Goal: Task Accomplishment & Management: Use online tool/utility

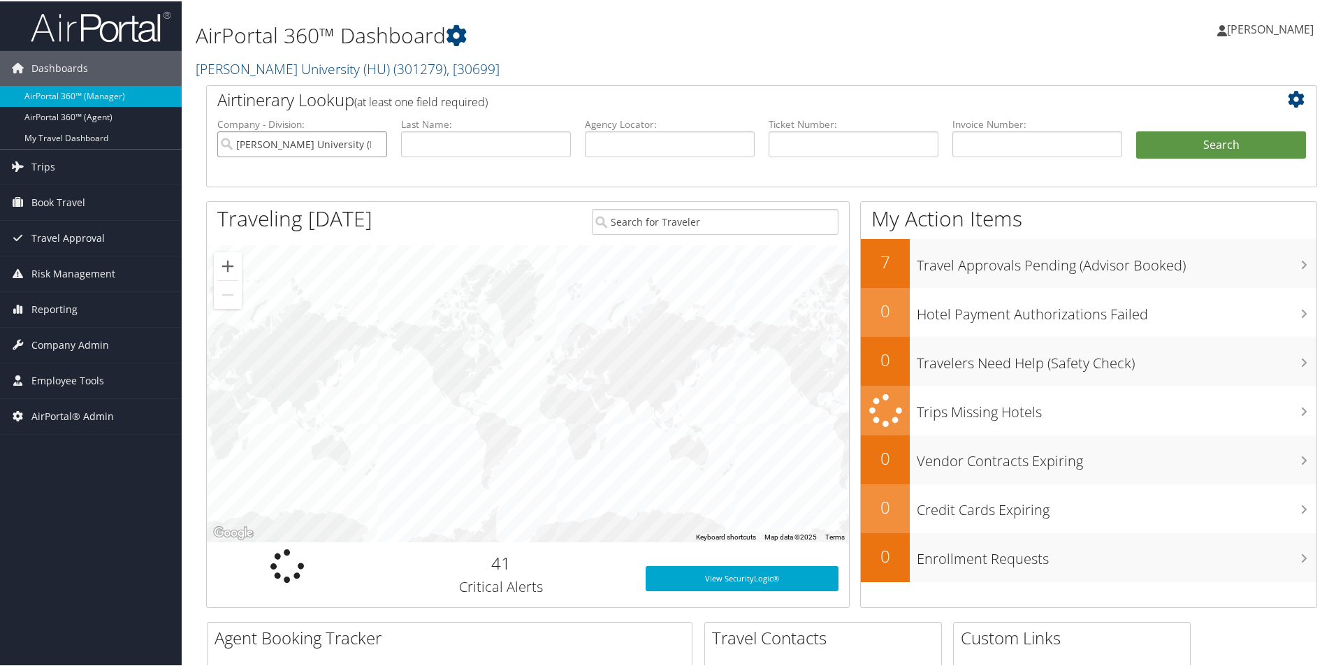
click at [375, 145] on input "[PERSON_NAME] University (HU)" at bounding box center [302, 143] width 170 height 26
click at [50, 313] on span "Reporting" at bounding box center [54, 308] width 46 height 35
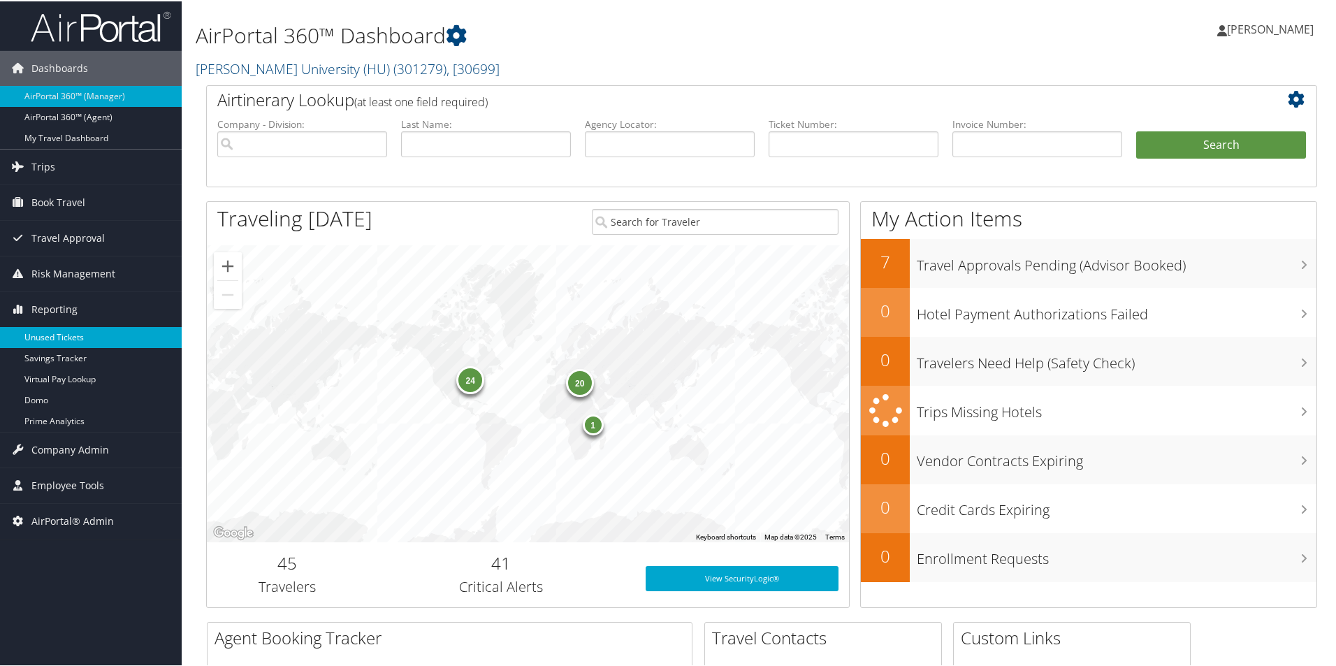
click at [49, 342] on link "Unused Tickets" at bounding box center [91, 336] width 182 height 21
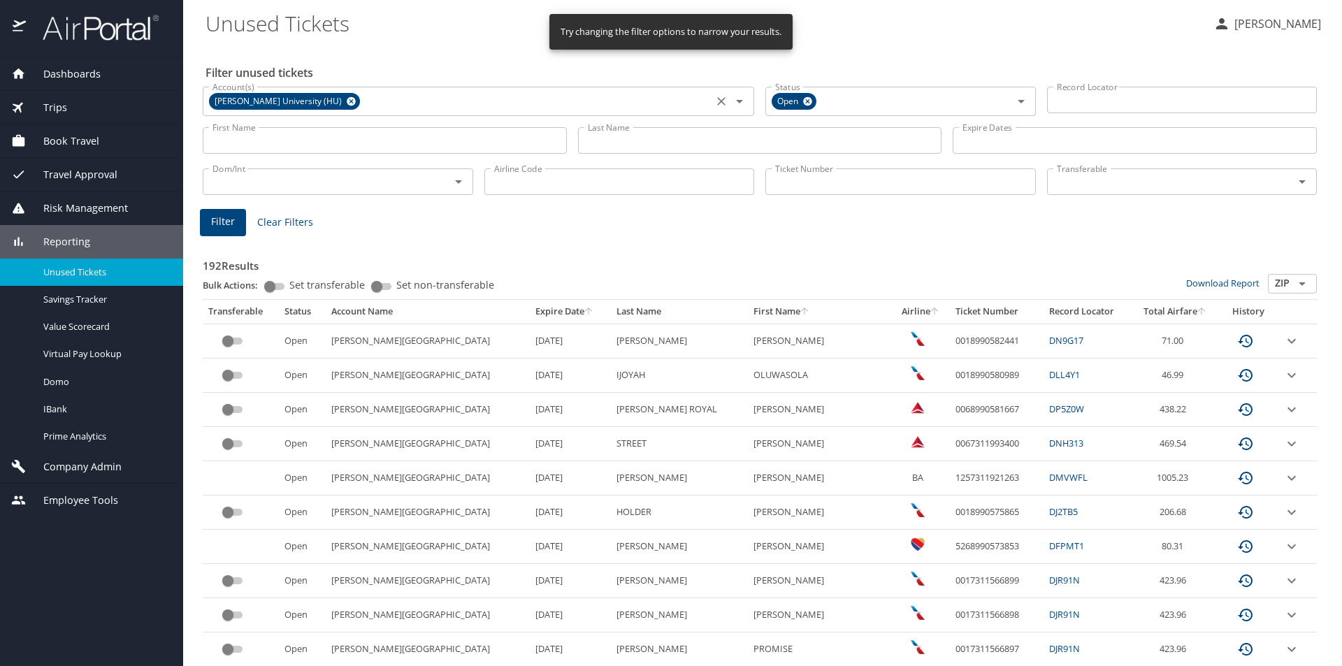
click at [346, 95] on icon at bounding box center [351, 101] width 10 height 15
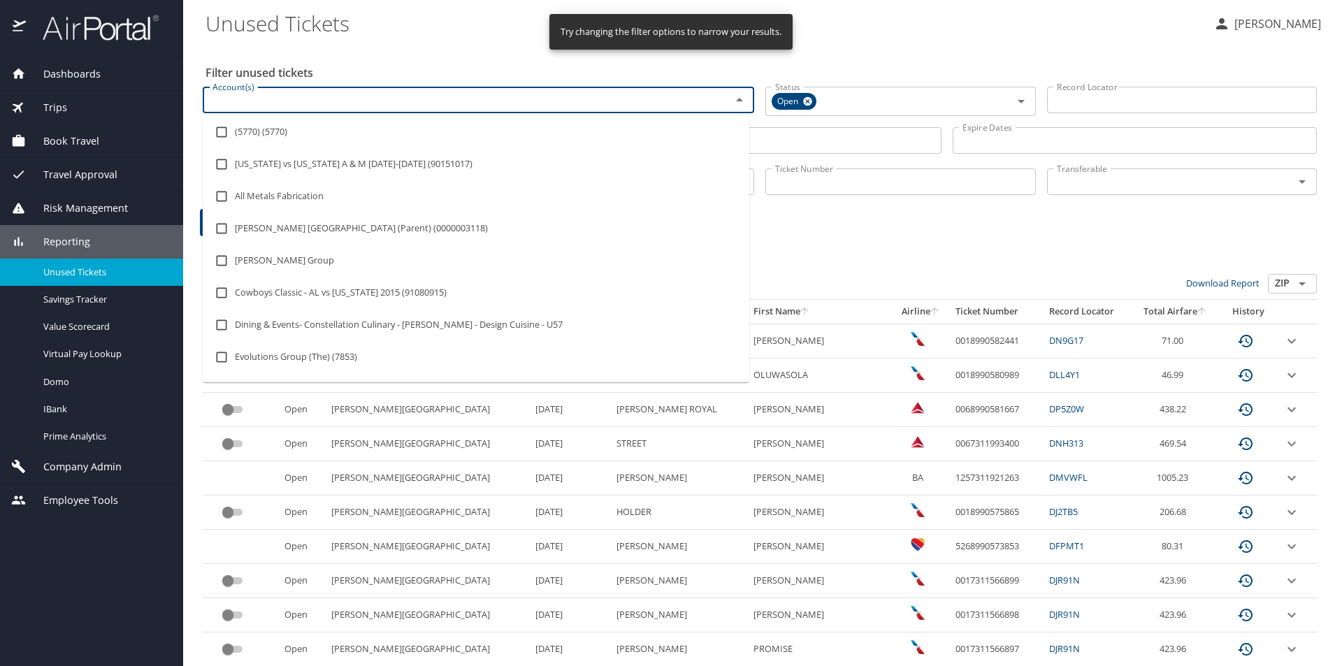
click at [315, 101] on input "Account(s)" at bounding box center [458, 100] width 502 height 18
type input "lsu"
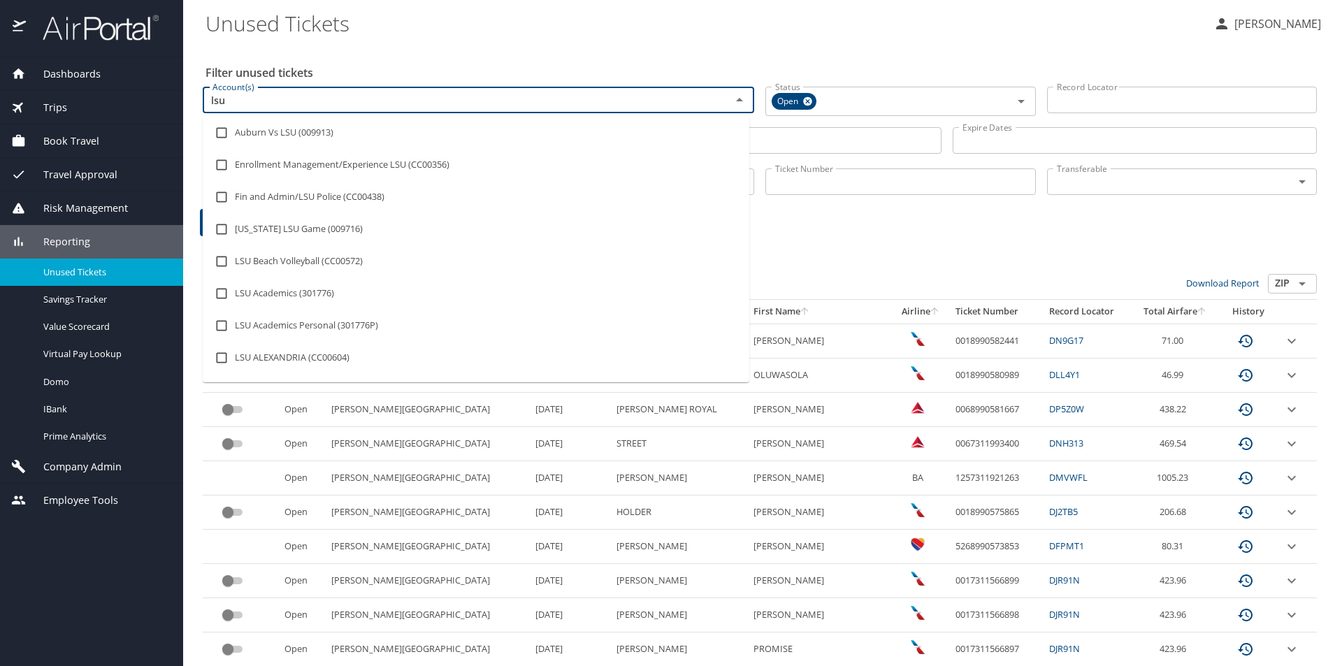
scroll to position [140, 0]
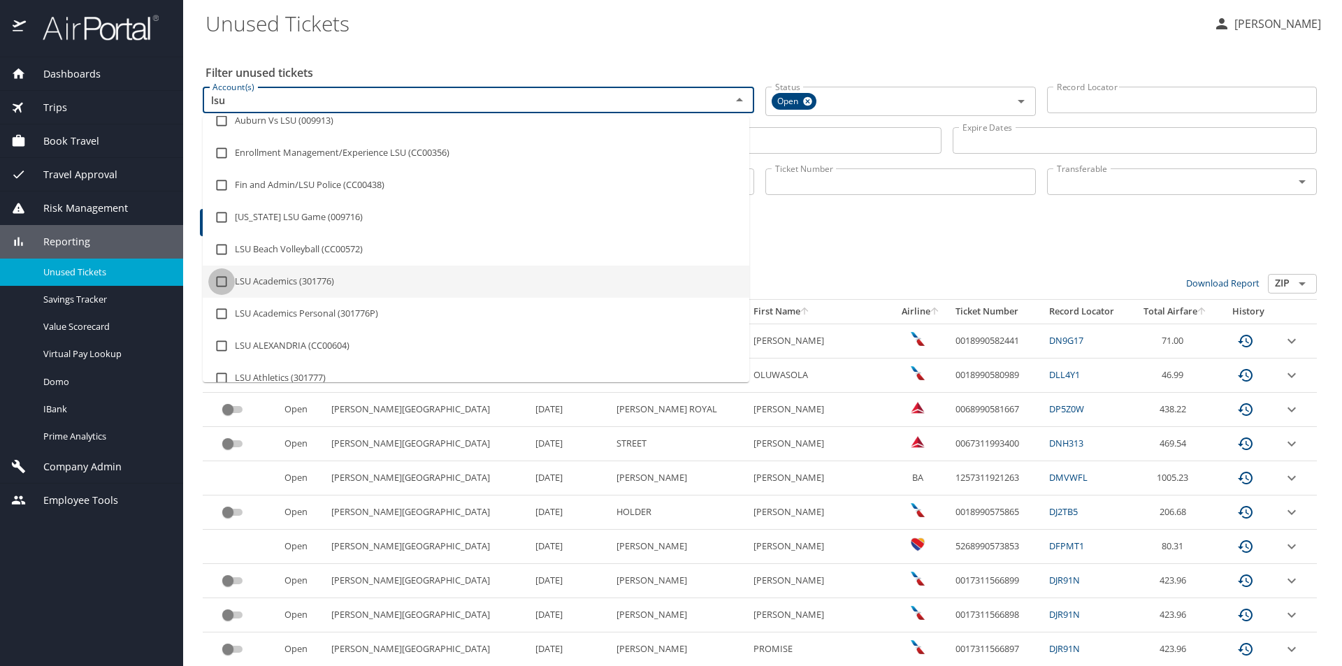
click at [221, 282] on input "checkbox" at bounding box center [221, 281] width 27 height 27
checkbox input "true"
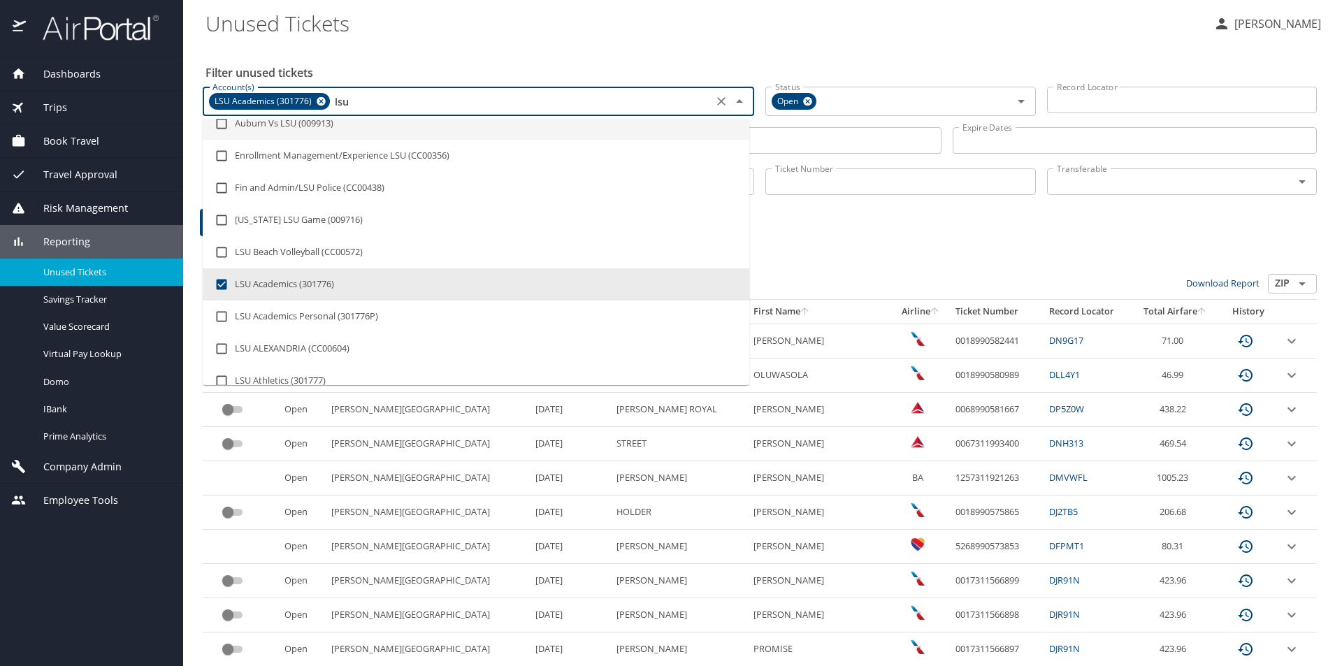
type input "ls"
checkbox input "false"
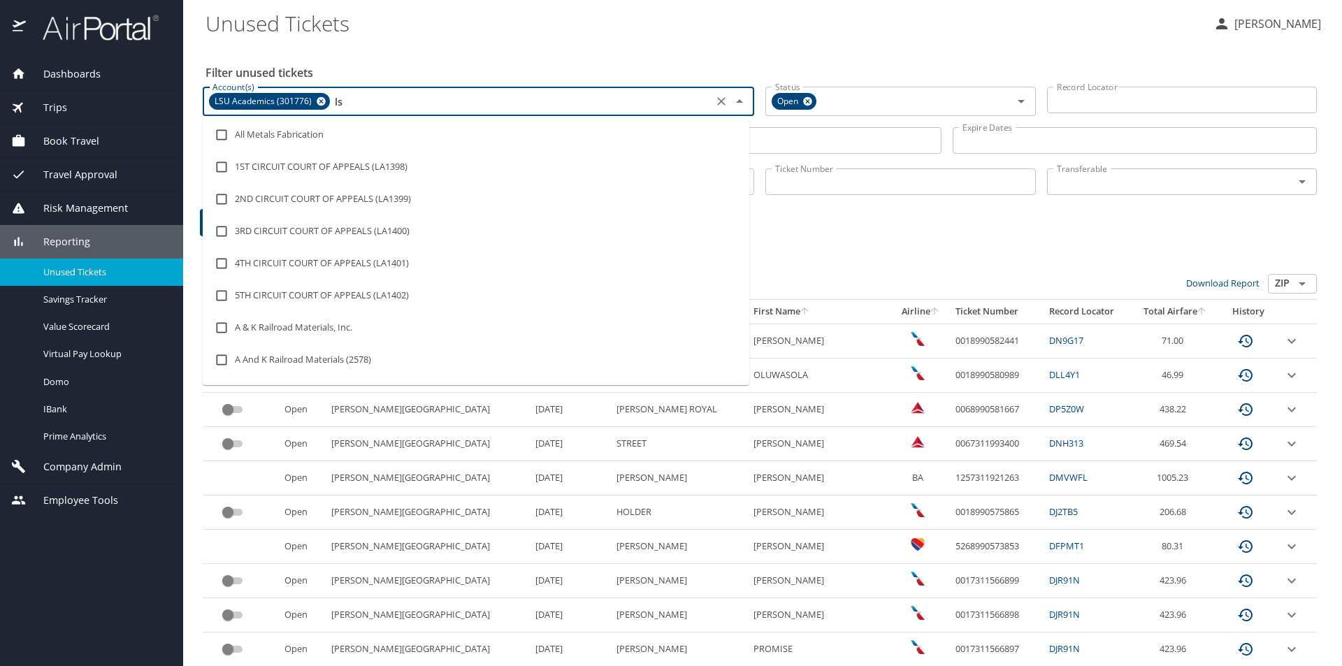
type input "l"
click at [893, 254] on h3 "192 Results" at bounding box center [760, 262] width 1114 height 24
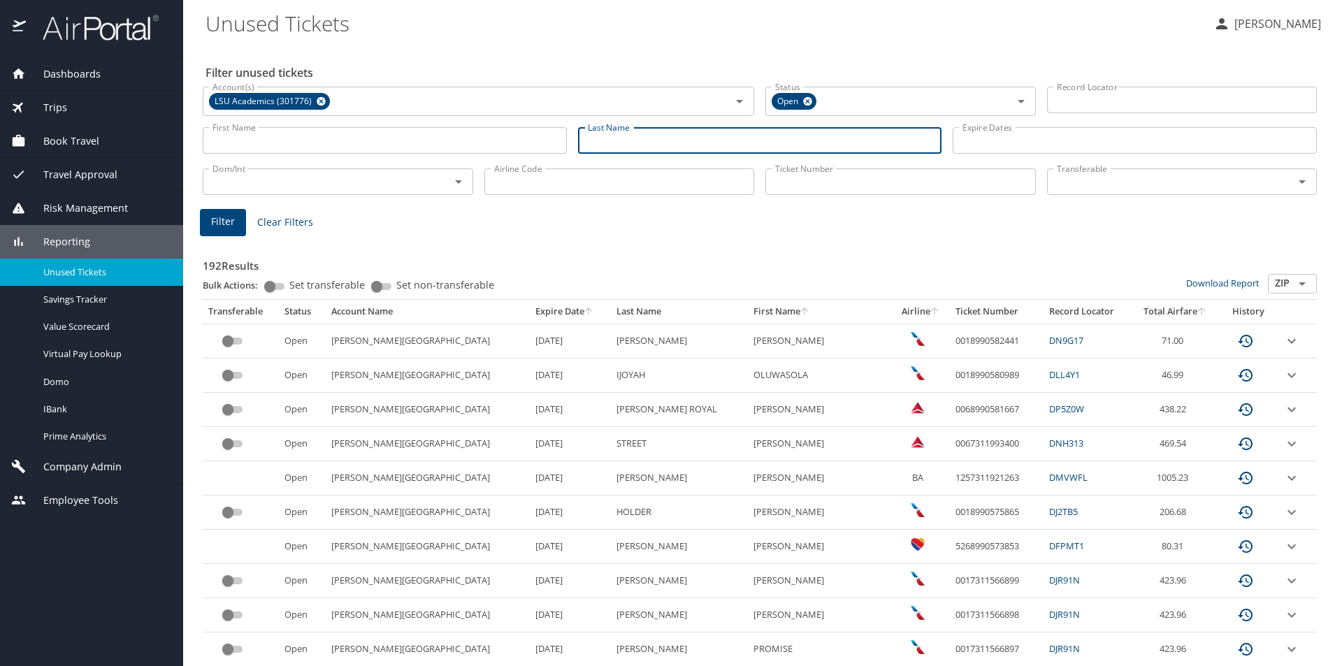
click at [626, 142] on input "Last Name" at bounding box center [760, 140] width 364 height 27
type input "[PERSON_NAME]"
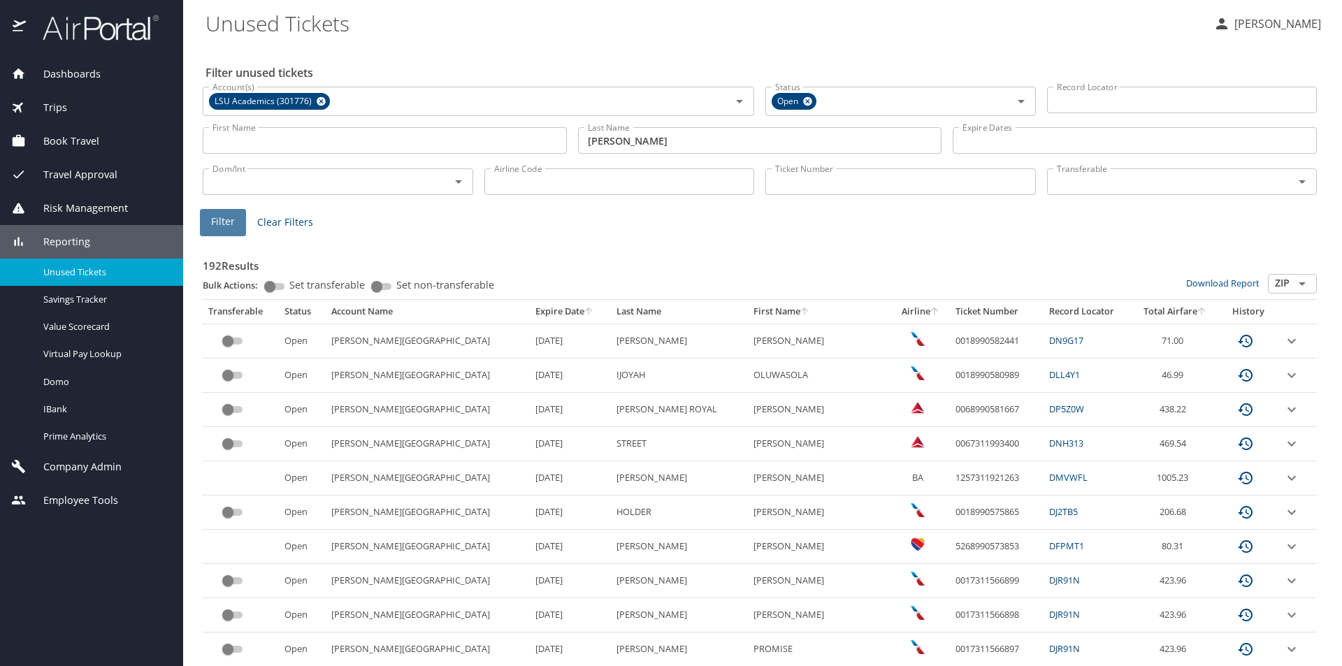
click at [215, 224] on span "Filter" at bounding box center [223, 221] width 24 height 17
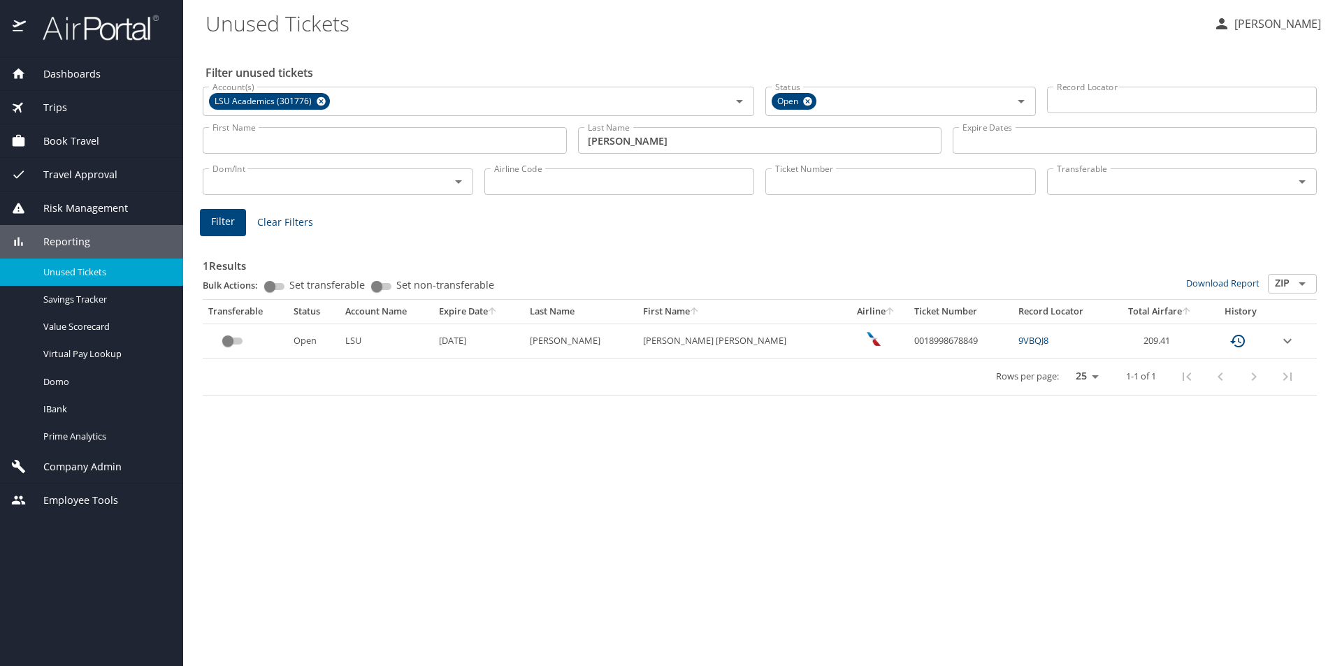
click at [1280, 340] on icon "expand row" at bounding box center [1287, 341] width 17 height 17
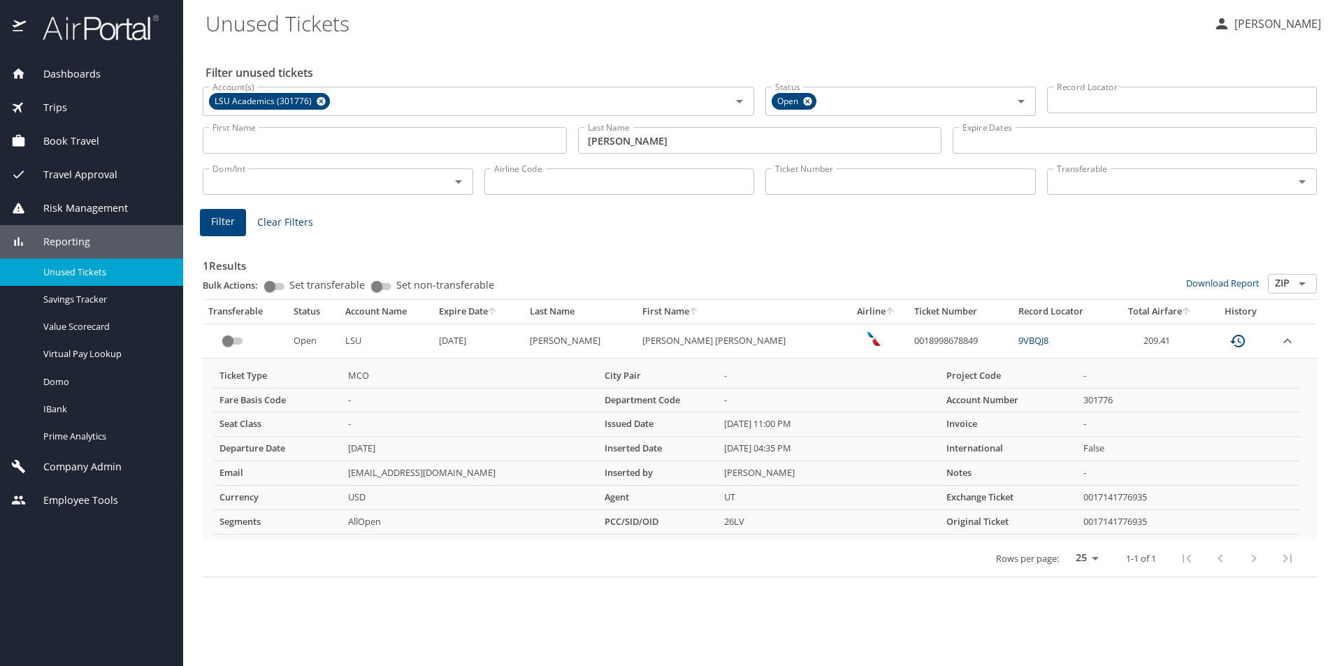
click at [909, 340] on td "0018998678849" at bounding box center [961, 341] width 104 height 34
copy td "0018998678849"
click at [74, 105] on div "Trips" at bounding box center [91, 107] width 161 height 15
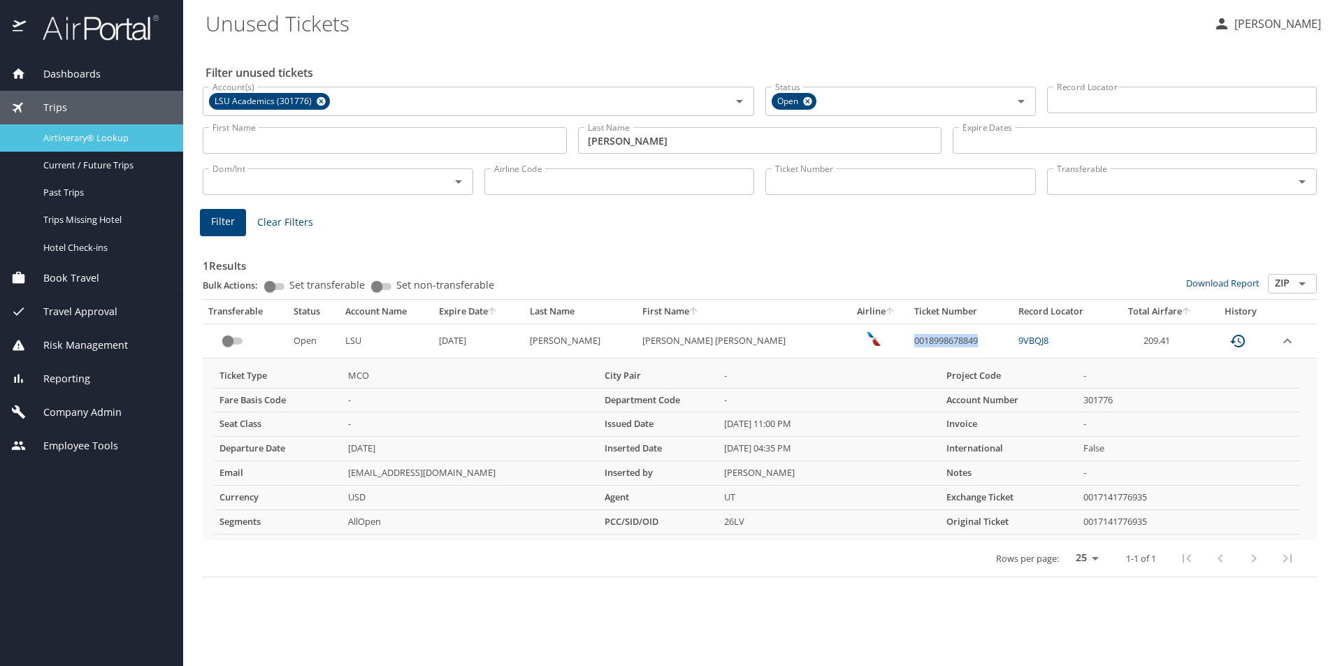
click at [73, 130] on div "Airtinerary® Lookup" at bounding box center [91, 138] width 161 height 16
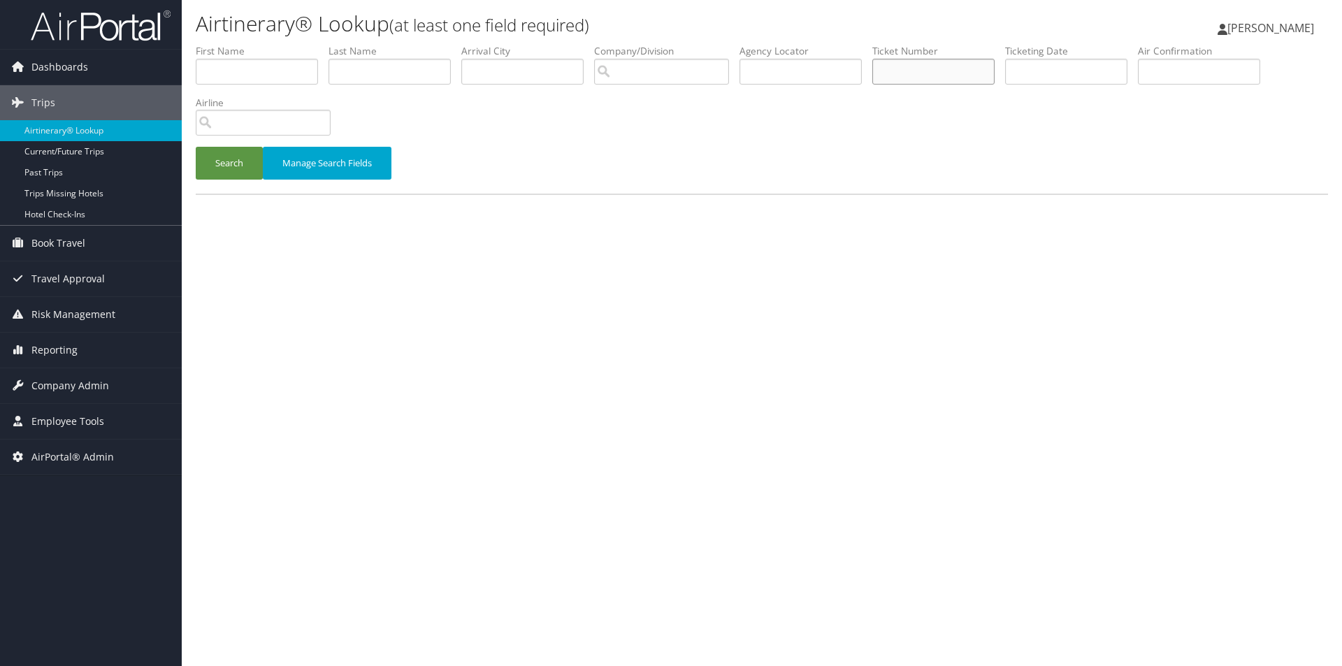
paste input "0018998678849"
type input "0018998678849"
click at [229, 169] on button "Search" at bounding box center [229, 163] width 67 height 33
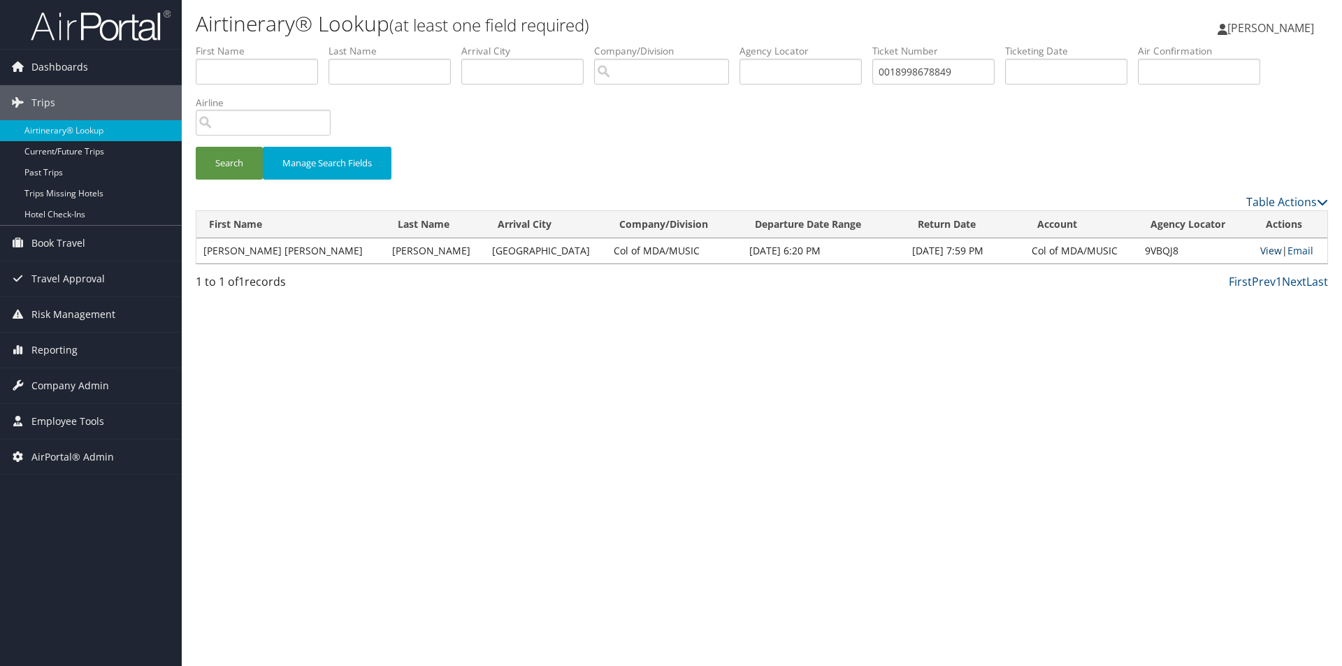
click at [1260, 248] on link "View" at bounding box center [1271, 250] width 22 height 13
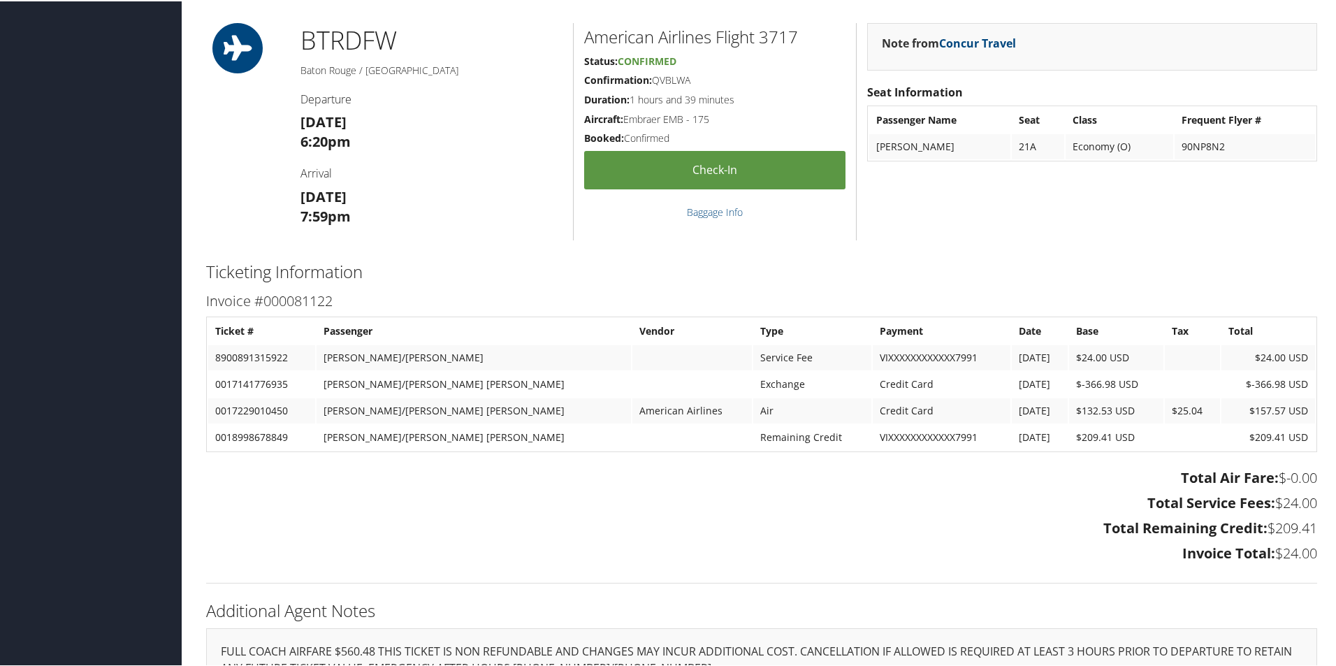
scroll to position [564, 0]
